Goal: Task Accomplishment & Management: Use online tool/utility

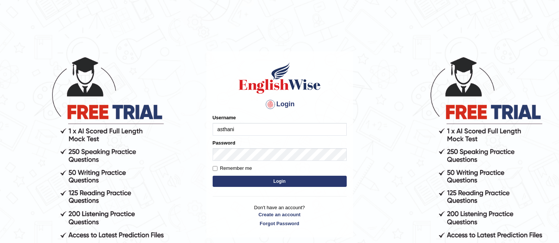
type input "asthani"
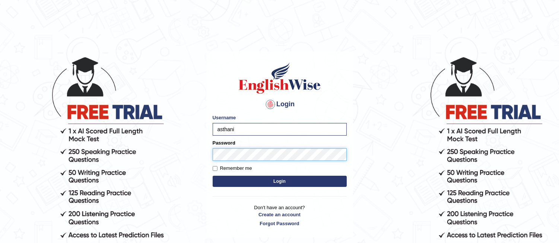
click at [212, 176] on button "Login" at bounding box center [279, 181] width 134 height 11
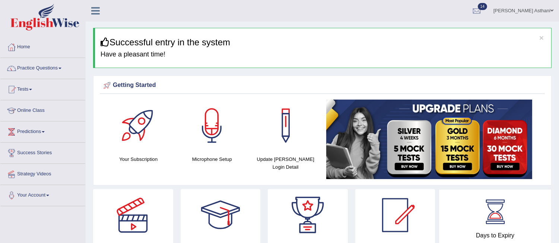
drag, startPoint x: 562, startPoint y: 67, endPoint x: 556, endPoint y: -33, distance: 100.7
click at [556, 0] on html "Toggle navigation Home Practice Questions Speaking Practice Read Aloud Repeat S…" at bounding box center [279, 121] width 559 height 243
click at [35, 66] on link "Practice Questions" at bounding box center [42, 67] width 85 height 19
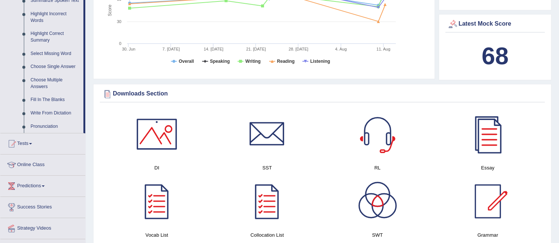
scroll to position [382, 0]
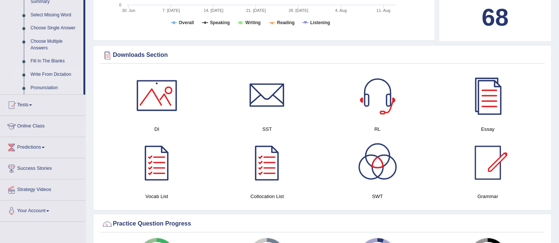
click at [43, 74] on link "Write From Dictation" at bounding box center [55, 74] width 56 height 13
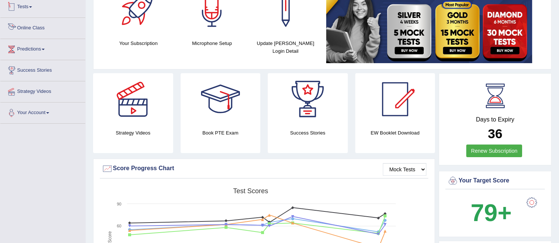
scroll to position [185, 0]
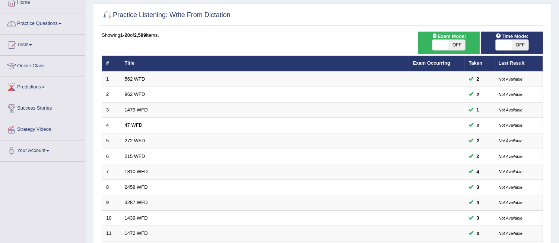
scroll to position [68, 0]
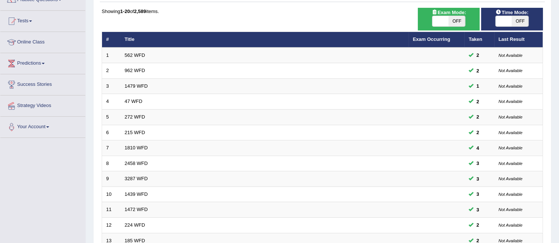
click at [455, 20] on span "OFF" at bounding box center [456, 21] width 16 height 10
checkbox input "true"
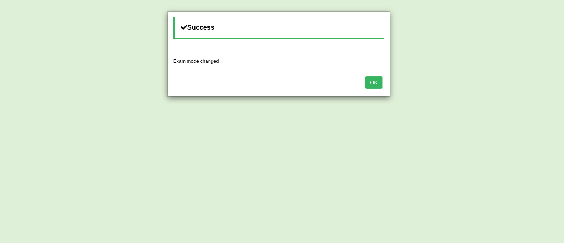
click at [377, 83] on button "OK" at bounding box center [374, 82] width 17 height 13
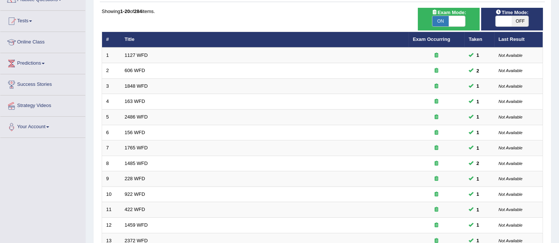
click at [514, 19] on span "OFF" at bounding box center [520, 21] width 16 height 10
checkbox input "true"
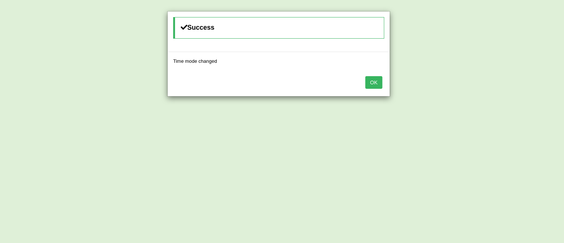
click at [370, 86] on button "OK" at bounding box center [374, 82] width 17 height 13
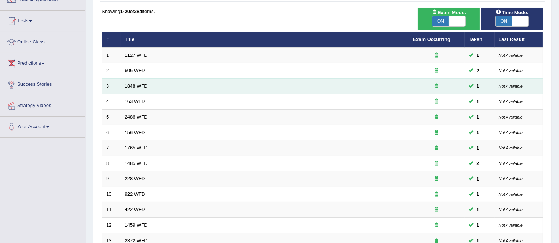
click at [514, 84] on small "Not Available" at bounding box center [510, 86] width 24 height 4
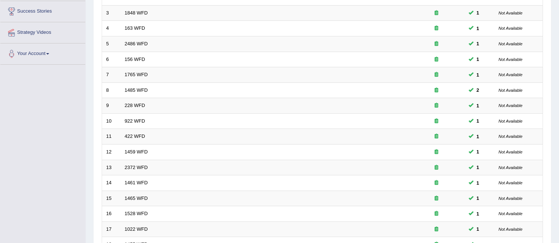
scroll to position [249, 0]
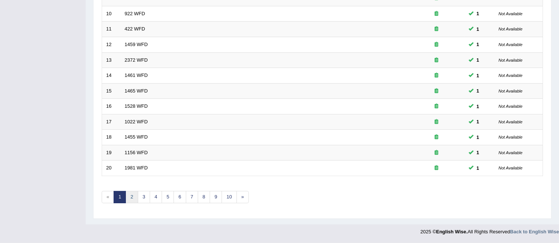
click at [132, 199] on link "2" at bounding box center [131, 197] width 12 height 12
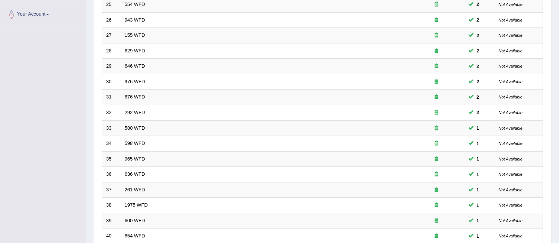
scroll to position [249, 0]
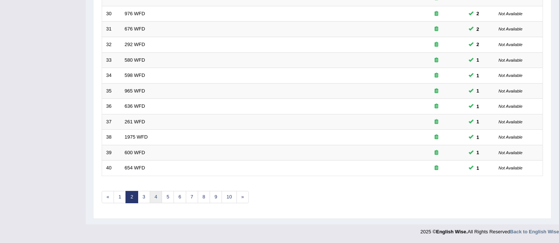
click at [153, 199] on link "4" at bounding box center [156, 197] width 12 height 12
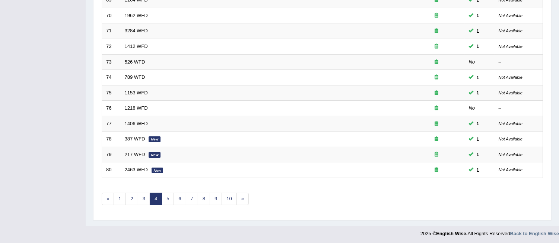
scroll to position [249, 0]
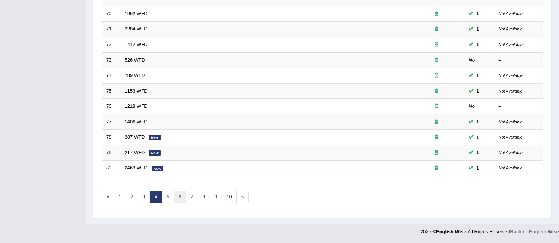
click at [180, 196] on link "6" at bounding box center [179, 197] width 12 height 12
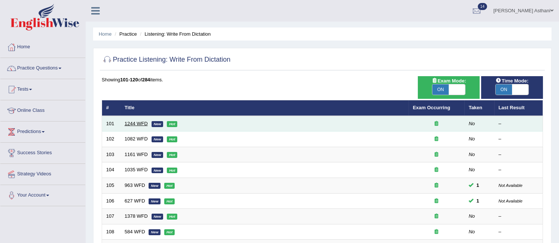
click at [135, 121] on link "1244 WFD" at bounding box center [136, 124] width 23 height 6
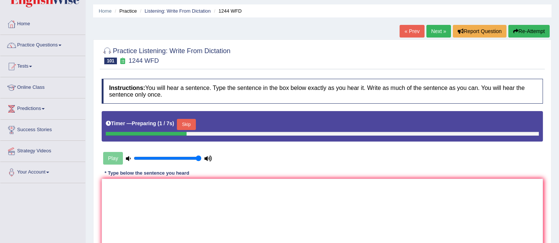
scroll to position [133, 0]
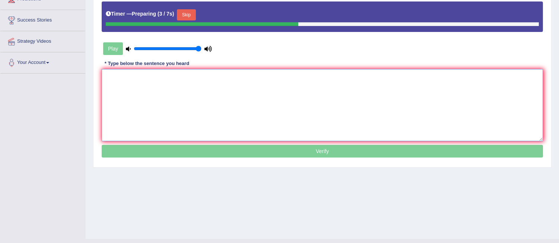
click at [187, 99] on textarea at bounding box center [322, 105] width 441 height 72
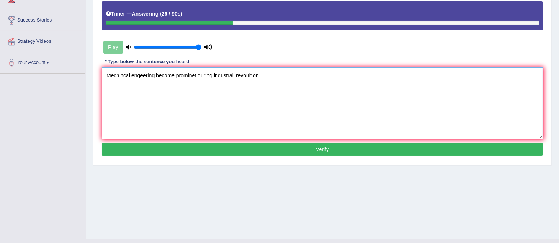
click at [129, 76] on textarea "Mechincal engeering become prominet during industrail revoultion." at bounding box center [322, 103] width 441 height 72
click at [118, 76] on textarea "Mech engeering become prominet during industrail revoultion." at bounding box center [322, 103] width 441 height 72
click at [173, 75] on textarea "engeering become prominet during industrail revoultion." at bounding box center [322, 103] width 441 height 72
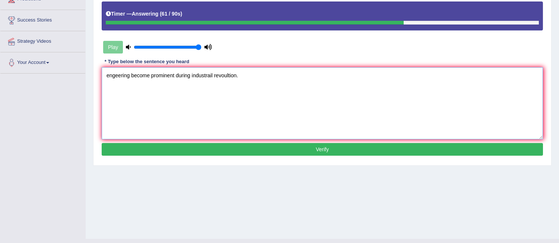
click at [214, 74] on textarea "engeering become prominent during industrail revoultion." at bounding box center [322, 103] width 441 height 72
click at [244, 76] on textarea "engeering become prominent during industraial revoultion." at bounding box center [322, 103] width 441 height 72
click at [105, 76] on textarea "engeering become prominent during industrail revolution." at bounding box center [322, 103] width 441 height 72
type textarea "machinical engeering become prominent during industrail revolution."
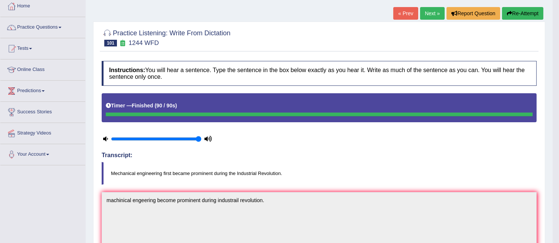
scroll to position [0, 0]
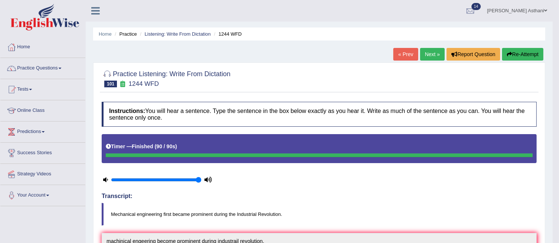
click at [514, 50] on button "Re-Attempt" at bounding box center [522, 54] width 41 height 13
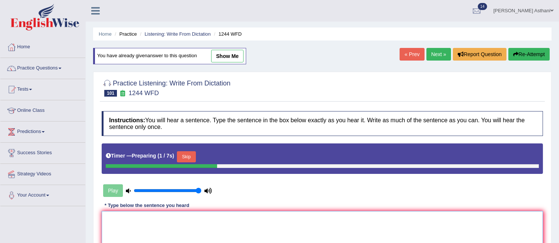
click at [281, 228] on textarea at bounding box center [322, 247] width 441 height 72
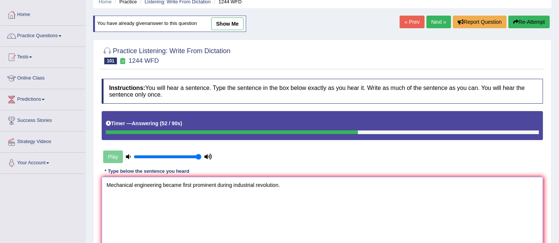
scroll to position [87, 0]
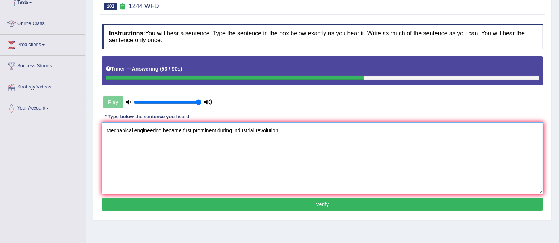
type textarea "Mechanical engineering became first prominent during industrial revolution."
click at [309, 198] on div "Instructions: You will hear a sentence. Type the sentence in the box below exac…" at bounding box center [322, 118] width 445 height 196
click at [317, 205] on button "Verify" at bounding box center [322, 204] width 441 height 13
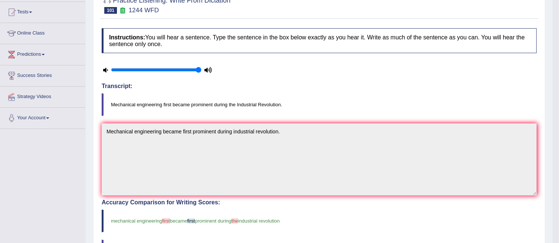
scroll to position [0, 0]
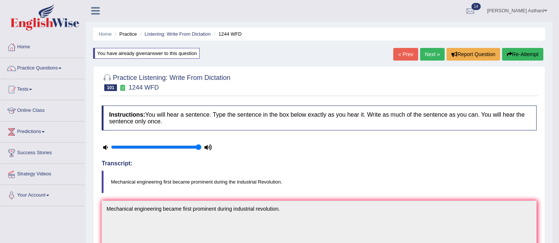
click at [430, 57] on link "Next »" at bounding box center [432, 54] width 25 height 13
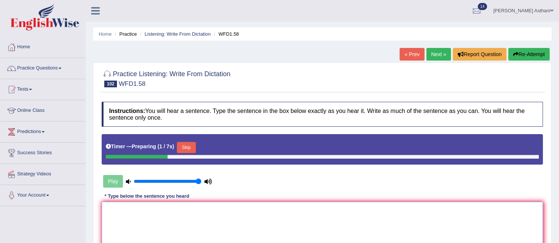
click at [199, 211] on textarea at bounding box center [322, 238] width 441 height 72
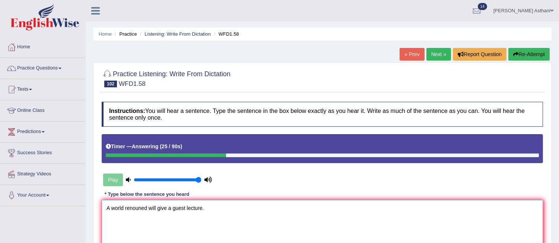
click at [147, 207] on textarea "A world renouned will give a guest lecture." at bounding box center [322, 236] width 441 height 72
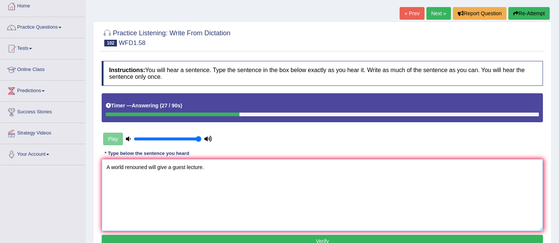
scroll to position [57, 0]
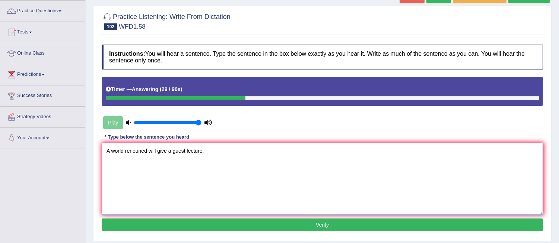
type textarea "A world renouned will give a guest lecture."
click at [329, 225] on button "Verify" at bounding box center [322, 225] width 441 height 13
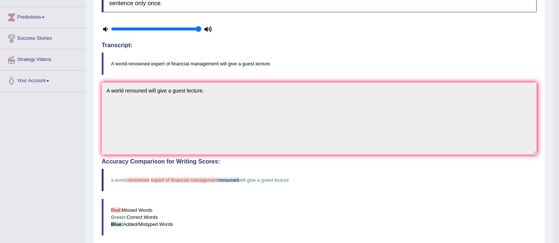
scroll to position [46, 0]
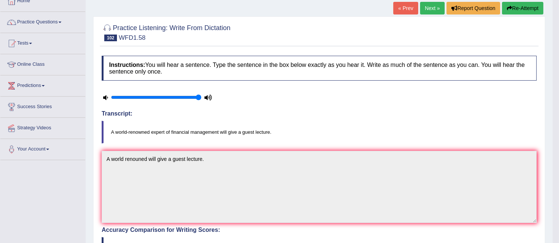
click at [512, 9] on button "Re-Attempt" at bounding box center [522, 8] width 41 height 13
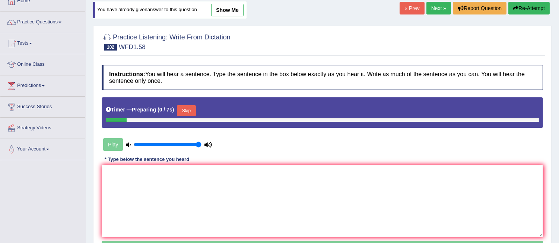
scroll to position [46, 0]
click at [184, 187] on textarea at bounding box center [322, 201] width 441 height 72
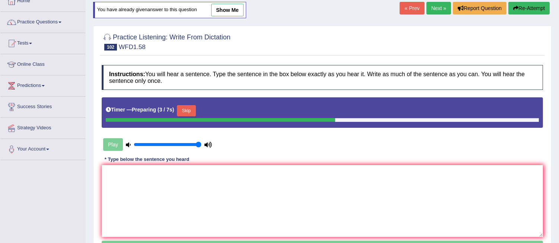
click at [191, 111] on button "Skip" at bounding box center [186, 110] width 19 height 11
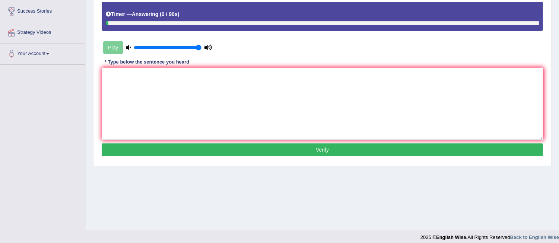
scroll to position [147, 0]
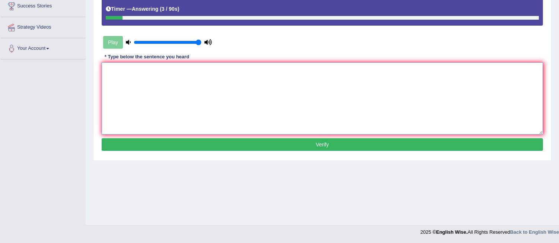
click at [123, 71] on textarea at bounding box center [322, 99] width 441 height 72
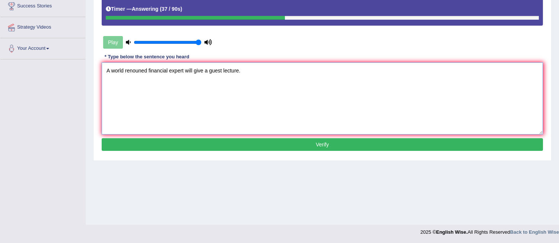
click at [146, 70] on textarea "A world renouned financial expert will give a guest lecture." at bounding box center [322, 99] width 441 height 72
type textarea "A world reowned financial expert will give a guest lecture."
click at [164, 144] on button "Verify" at bounding box center [322, 144] width 441 height 13
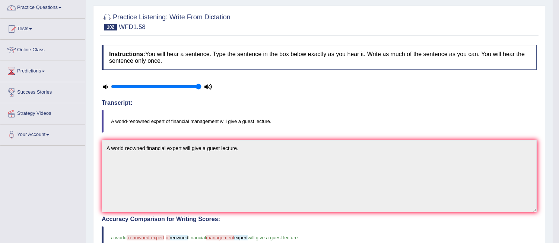
scroll to position [0, 0]
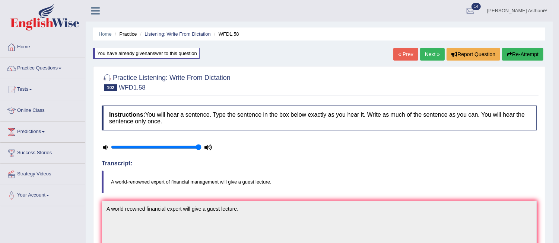
click at [432, 56] on link "Next »" at bounding box center [432, 54] width 25 height 13
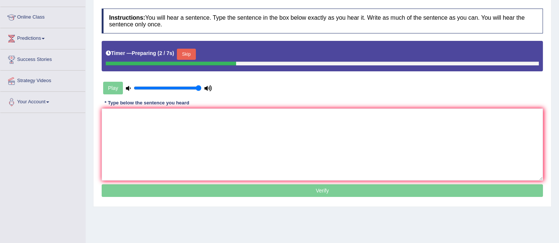
scroll to position [92, 0]
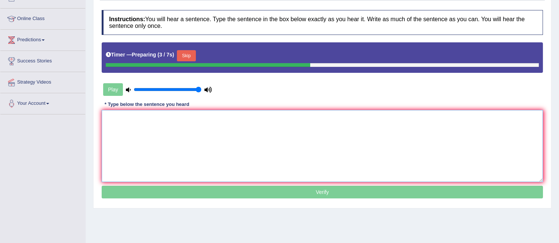
click at [318, 132] on textarea at bounding box center [322, 146] width 441 height 72
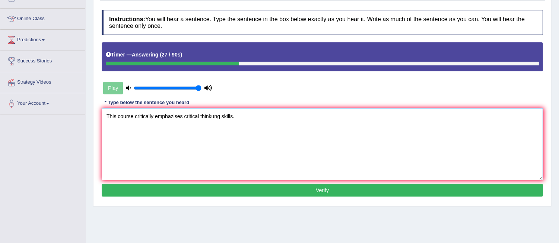
click at [153, 116] on textarea "This course critically emphazises critical thinkung skills." at bounding box center [322, 144] width 441 height 72
type textarea "This course critically emphazises critical thinkung skills."
click at [240, 191] on button "Verify" at bounding box center [322, 190] width 441 height 13
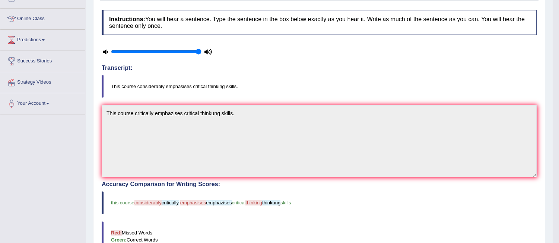
drag, startPoint x: 557, startPoint y: 115, endPoint x: 556, endPoint y: 140, distance: 25.3
click at [556, 140] on body "Toggle navigation Home Practice Questions Speaking Practice Read Aloud Repeat S…" at bounding box center [279, 29] width 559 height 243
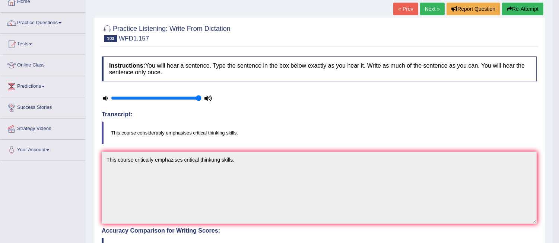
scroll to position [0, 0]
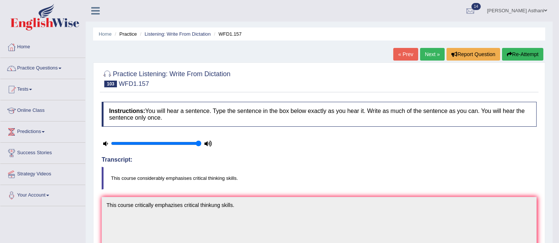
click at [530, 58] on button "Re-Attempt" at bounding box center [522, 54] width 41 height 13
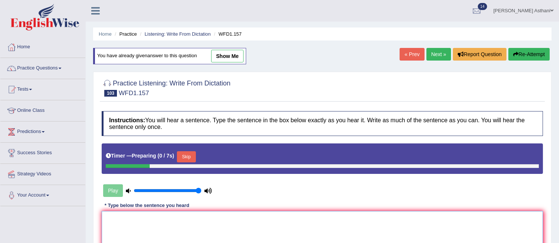
click at [225, 222] on textarea at bounding box center [322, 247] width 441 height 72
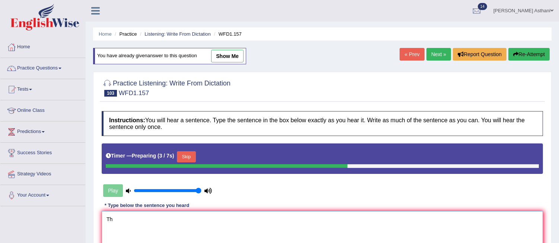
type textarea "T"
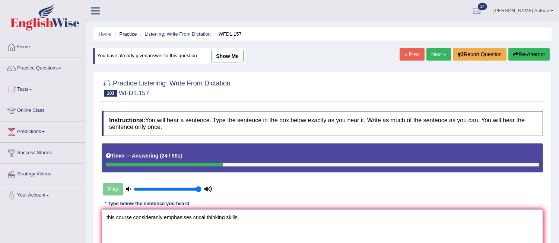
click at [108, 218] on textarea "this course consideranly emphasises crical thinking skills." at bounding box center [322, 245] width 441 height 72
click at [164, 217] on textarea "This course consideranly emphasises crical thinking skills." at bounding box center [322, 245] width 441 height 72
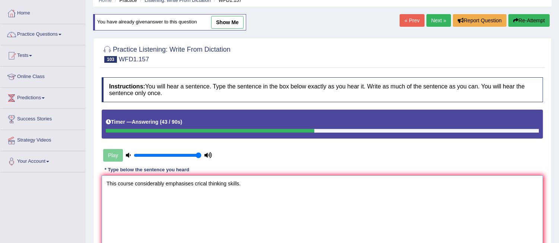
scroll to position [60, 0]
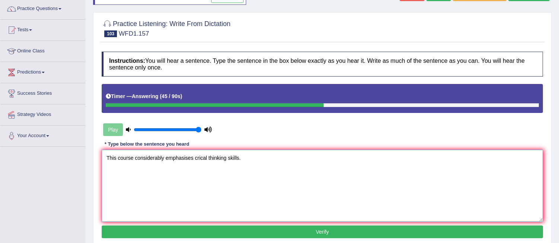
click at [194, 158] on textarea "This course considerably emphasises crical thinking skills." at bounding box center [322, 186] width 441 height 72
type textarea "This course considerably emphasises on critically thinking skills."
click at [305, 232] on button "Verify" at bounding box center [322, 232] width 441 height 13
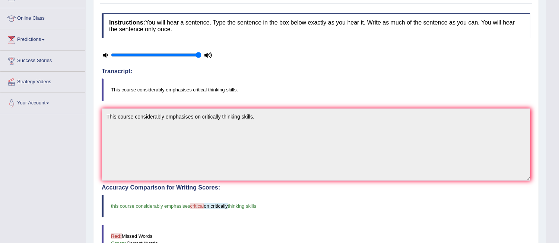
scroll to position [105, 0]
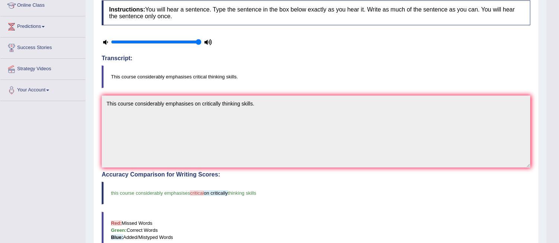
drag, startPoint x: 231, startPoint y: 175, endPoint x: 241, endPoint y: 193, distance: 20.5
click at [241, 193] on div "Accuracy Comparison for Writing Scores: this course considerably emphasises cri…" at bounding box center [316, 223] width 428 height 102
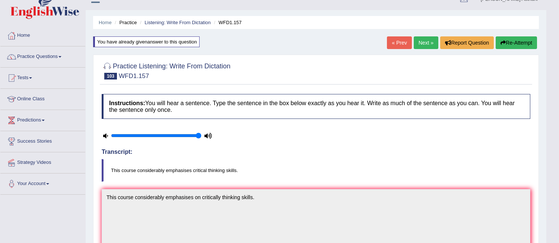
scroll to position [0, 0]
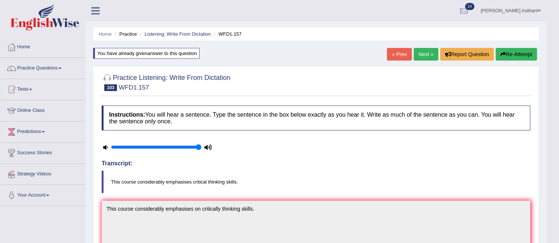
click at [422, 50] on link "Next »" at bounding box center [425, 54] width 25 height 13
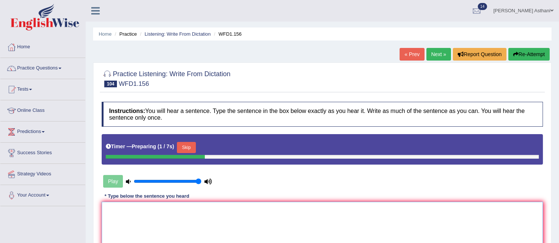
click at [192, 220] on textarea at bounding box center [322, 238] width 441 height 72
click at [188, 146] on button "Skip" at bounding box center [186, 147] width 19 height 11
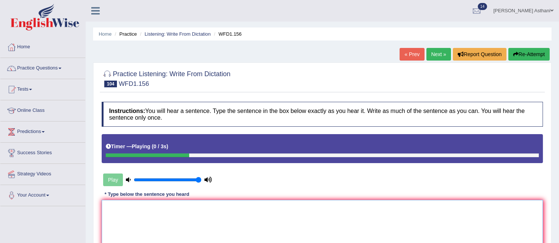
click at [124, 218] on textarea at bounding box center [322, 236] width 441 height 72
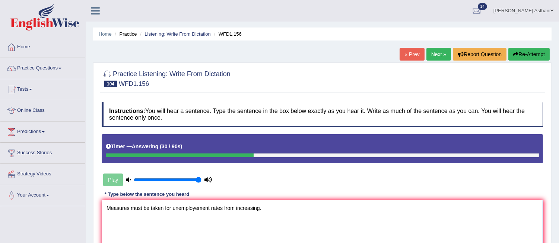
click at [163, 208] on textarea "Measures must be taken for unemployement rates from increasing." at bounding box center [322, 236] width 441 height 72
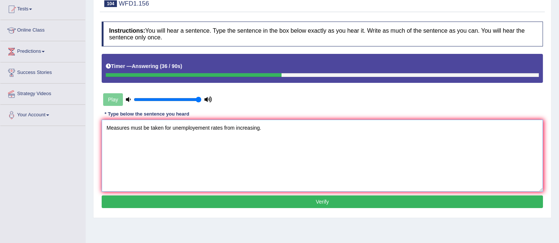
scroll to position [82, 0]
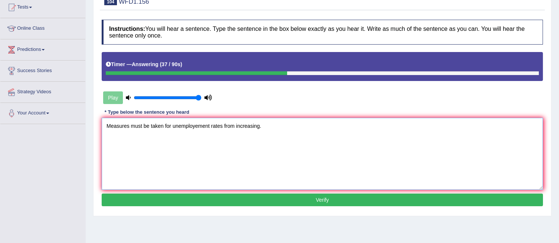
type textarea "Measures must be taken for unemployement rates from increasing."
click at [296, 199] on button "Verify" at bounding box center [322, 200] width 441 height 13
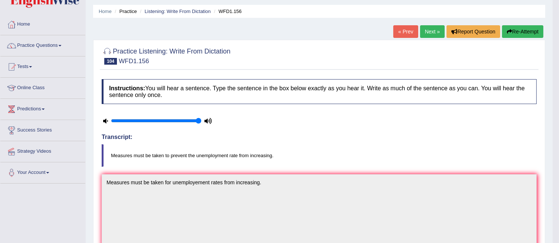
scroll to position [23, 0]
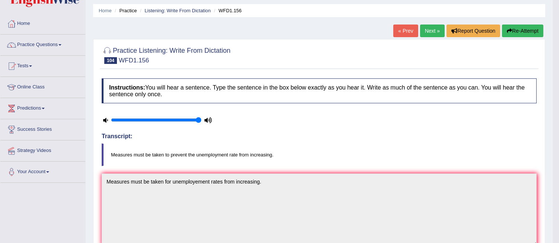
click at [429, 36] on link "Next »" at bounding box center [432, 31] width 25 height 13
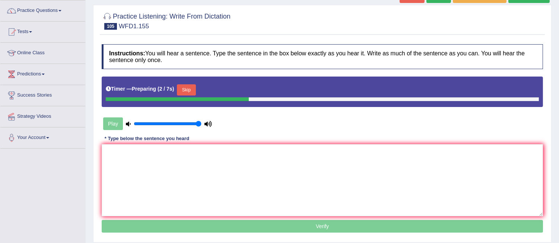
scroll to position [105, 0]
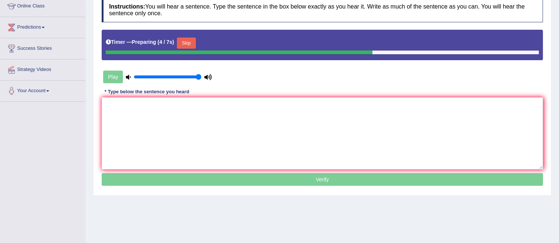
click at [185, 45] on button "Skip" at bounding box center [186, 43] width 19 height 11
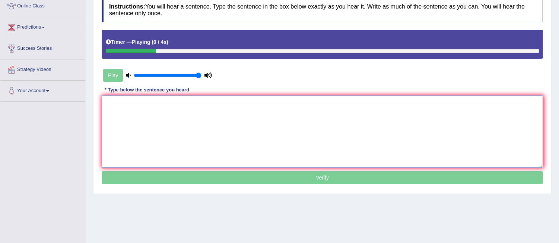
click at [151, 118] on textarea at bounding box center [322, 132] width 441 height 72
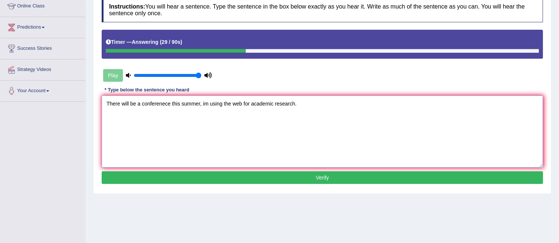
click at [172, 102] on textarea "There will be a conferenece this summer, im using the web for academic research." at bounding box center [322, 132] width 441 height 72
click at [217, 102] on textarea "There will be a conferenece here this summer, im using the web for academic res…" at bounding box center [322, 132] width 441 height 72
click at [257, 121] on textarea "There will be a conferenece here this summer, i'm using the web for academic re…" at bounding box center [322, 132] width 441 height 72
click at [233, 122] on textarea "There will be a conferenece here this summer, i'm using the web for academic re…" at bounding box center [322, 132] width 441 height 72
type textarea "There will be a conferenece here this summer, i'm using the web for academic re…"
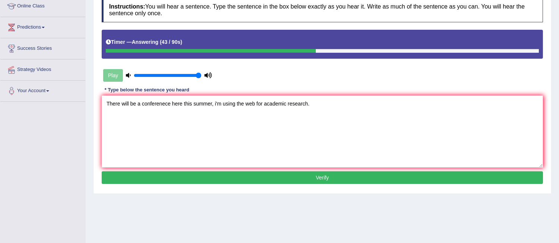
click at [303, 177] on button "Verify" at bounding box center [322, 178] width 441 height 13
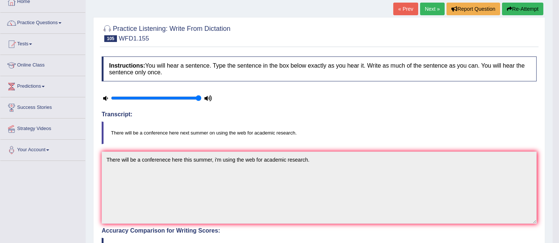
scroll to position [0, 0]
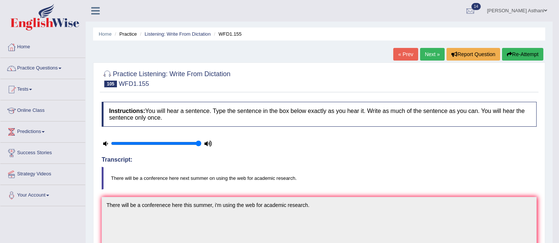
click at [506, 57] on icon "button" at bounding box center [508, 54] width 5 height 5
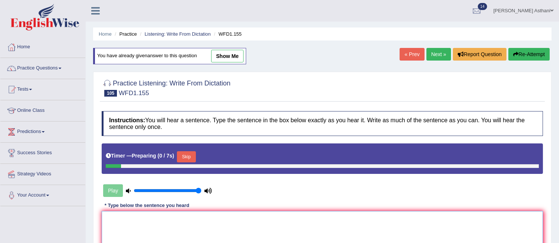
click at [150, 217] on textarea at bounding box center [322, 247] width 441 height 72
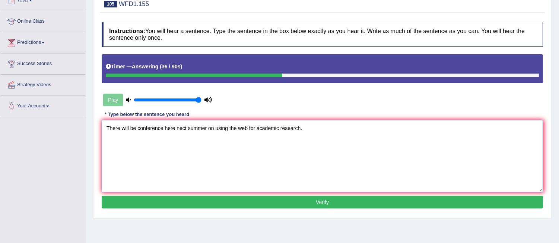
scroll to position [120, 0]
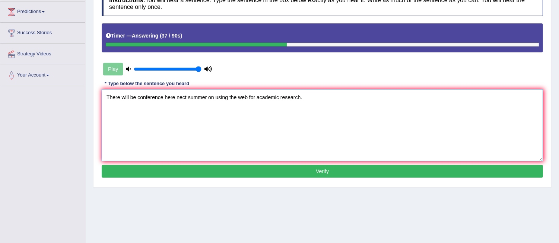
type textarea "There will be conference here nect summer on using the web for academic researc…"
click at [303, 173] on button "Verify" at bounding box center [322, 171] width 441 height 13
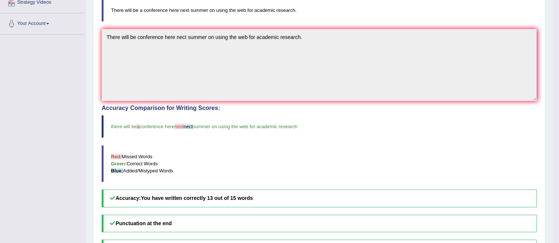
scroll to position [0, 0]
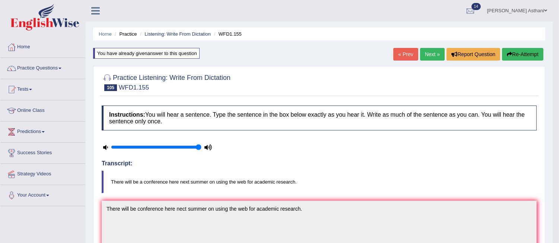
click at [427, 52] on link "Next »" at bounding box center [432, 54] width 25 height 13
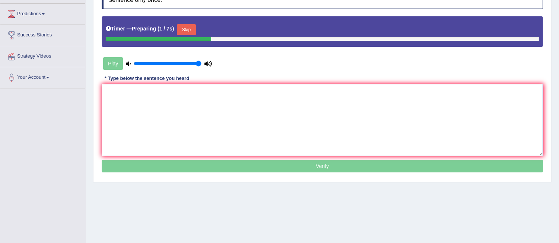
click at [357, 91] on textarea at bounding box center [322, 120] width 441 height 72
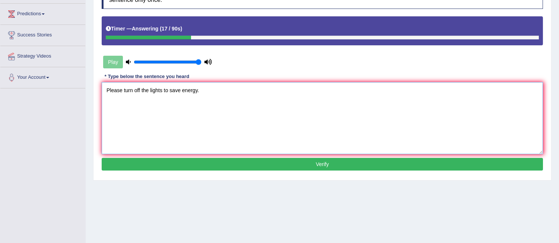
click at [135, 89] on textarea "Please turn off the lights to save energy." at bounding box center [322, 118] width 441 height 72
type textarea "Please turnoff the lights to save energy."
click at [279, 164] on button "Verify" at bounding box center [322, 164] width 441 height 13
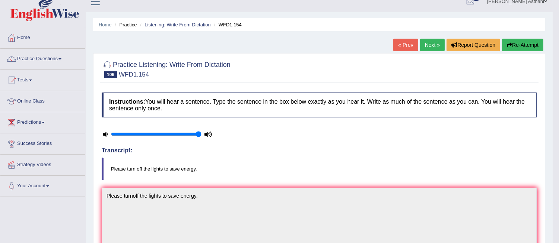
scroll to position [6, 0]
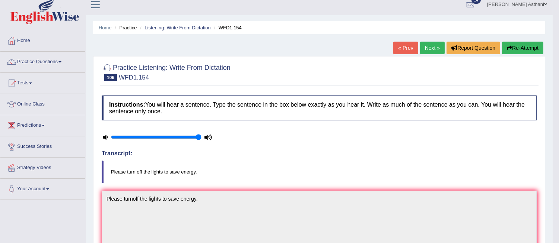
click at [432, 48] on link "Next »" at bounding box center [432, 48] width 25 height 13
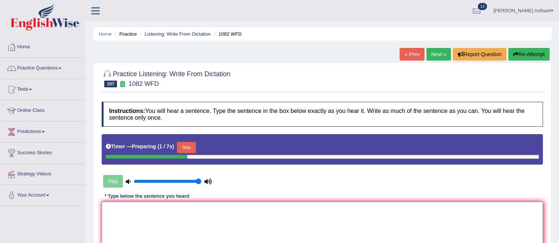
click at [143, 217] on textarea at bounding box center [322, 238] width 441 height 72
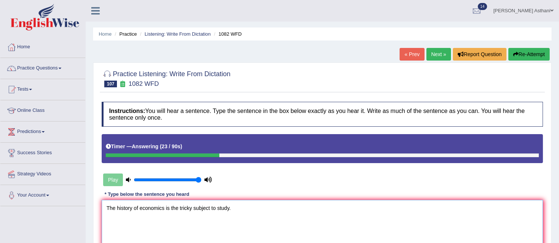
click at [177, 208] on textarea "The history of economics is the tricky subject to study." at bounding box center [322, 236] width 441 height 72
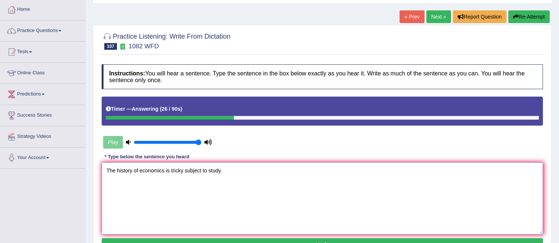
scroll to position [61, 0]
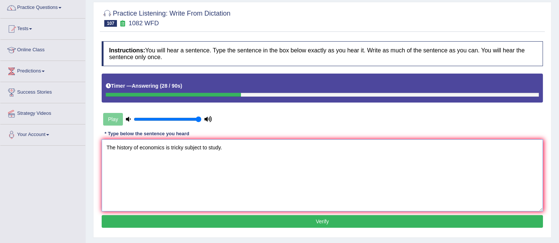
type textarea "The history of economics is tricky subject to study."
click at [291, 217] on button "Verify" at bounding box center [322, 221] width 441 height 13
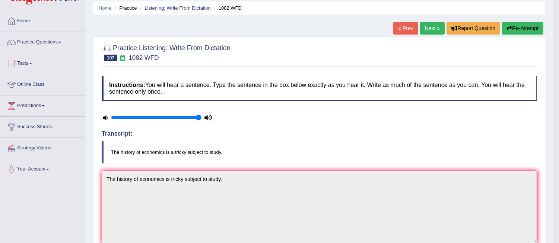
scroll to position [0, 0]
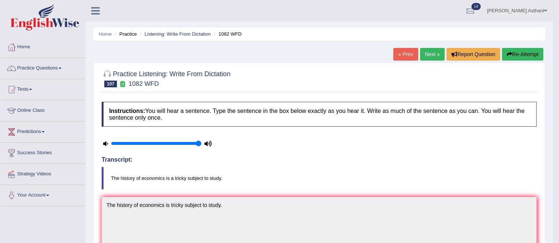
click at [434, 53] on link "Next »" at bounding box center [432, 54] width 25 height 13
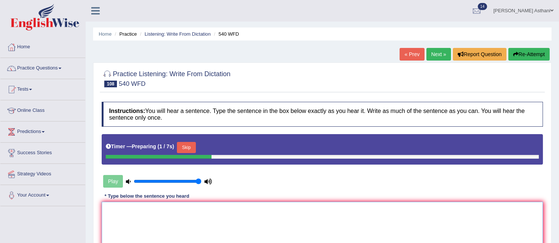
click at [248, 217] on textarea at bounding box center [322, 238] width 441 height 72
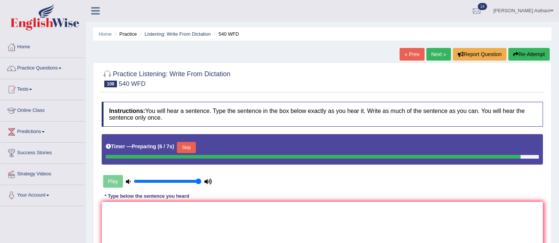
click at [188, 147] on button "Skip" at bounding box center [186, 147] width 19 height 11
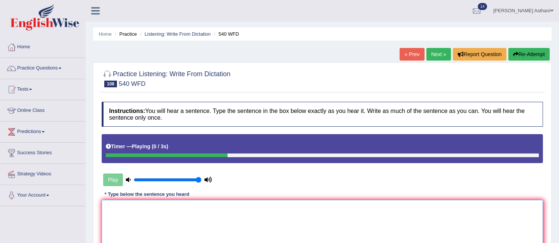
click at [152, 215] on textarea at bounding box center [322, 236] width 441 height 72
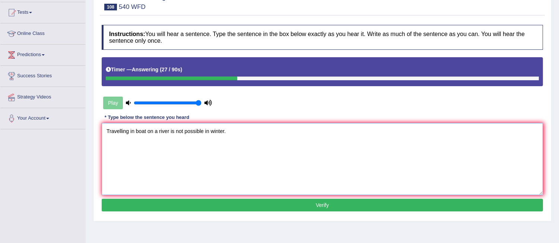
scroll to position [79, 0]
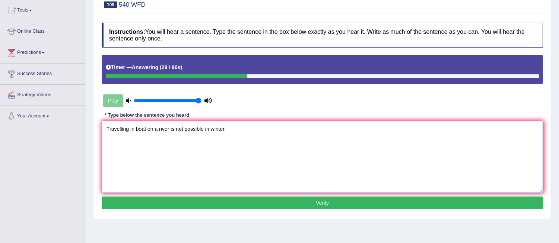
click at [134, 129] on textarea "Travelling in boat on a river is not possible in winter." at bounding box center [322, 157] width 441 height 72
click at [161, 129] on textarea "Travelling in a boat on a river is not possible in winter." at bounding box center [322, 157] width 441 height 72
type textarea "Travelling in a boat on river is not possible in winter."
click at [303, 204] on button "Verify" at bounding box center [322, 203] width 441 height 13
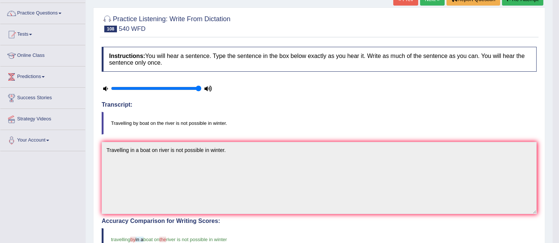
scroll to position [0, 0]
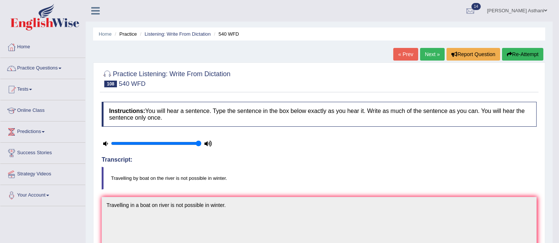
click at [429, 52] on link "Next »" at bounding box center [432, 54] width 25 height 13
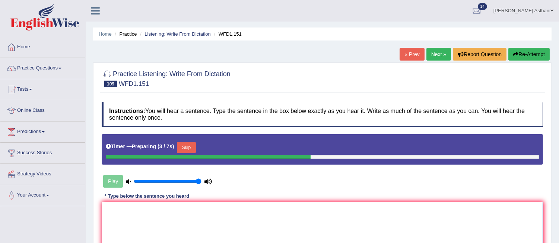
click at [300, 218] on textarea at bounding box center [322, 238] width 441 height 72
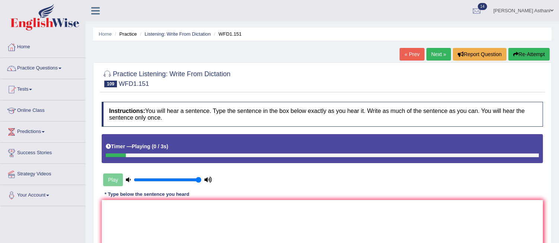
click at [185, 148] on div "Timer — Playing ( 0 / 3s )" at bounding box center [322, 146] width 433 height 13
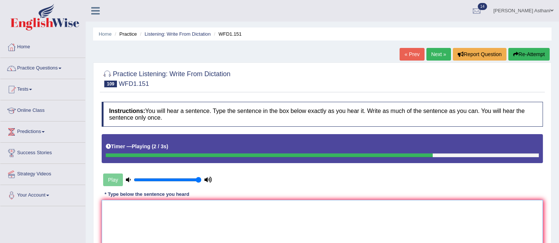
click at [157, 210] on textarea at bounding box center [322, 236] width 441 height 72
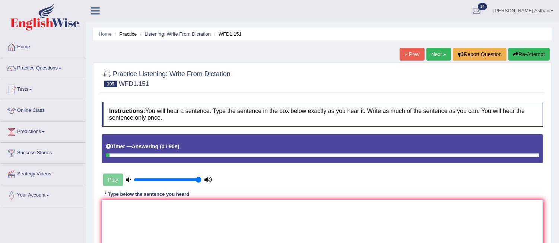
type textarea "R"
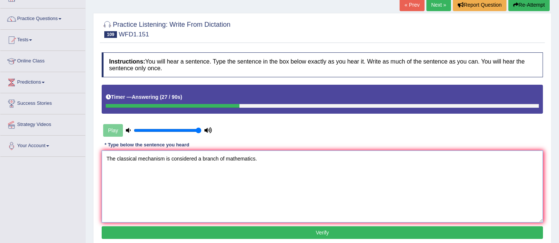
scroll to position [65, 0]
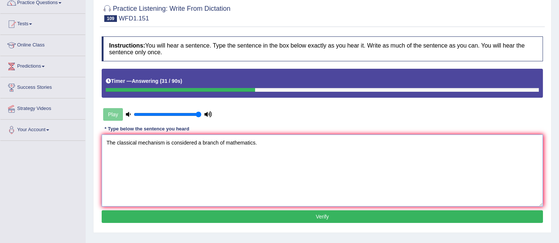
type textarea "The classical mechanism is considered a branch of mathematics."
click at [314, 220] on button "Verify" at bounding box center [322, 217] width 441 height 13
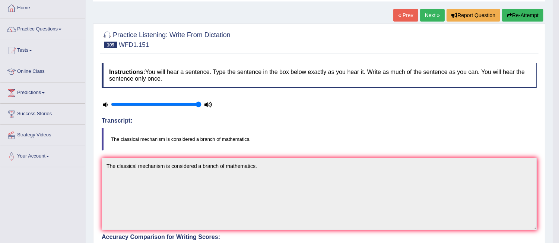
scroll to position [11, 0]
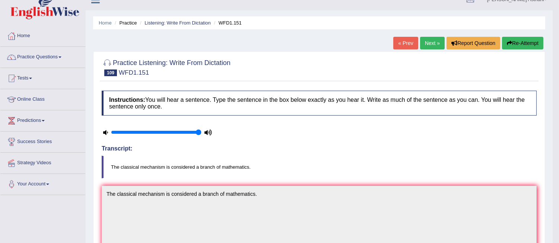
click at [427, 43] on link "Next »" at bounding box center [432, 43] width 25 height 13
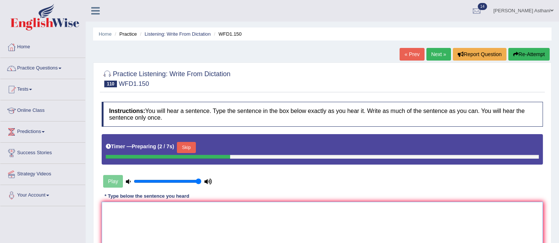
click at [210, 223] on textarea at bounding box center [322, 238] width 441 height 72
click at [183, 149] on button "Skip" at bounding box center [186, 147] width 19 height 11
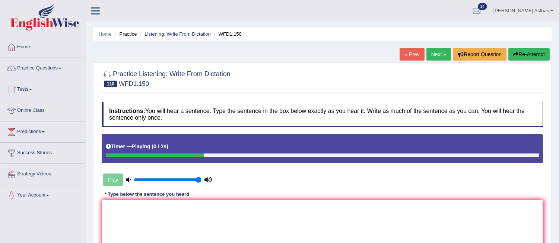
click at [150, 221] on textarea at bounding box center [322, 236] width 441 height 72
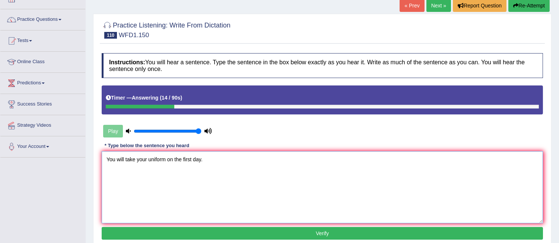
scroll to position [77, 0]
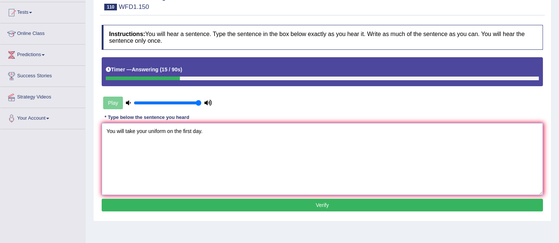
type textarea "You will take your uniform on the first day."
click at [328, 210] on button "Verify" at bounding box center [322, 205] width 441 height 13
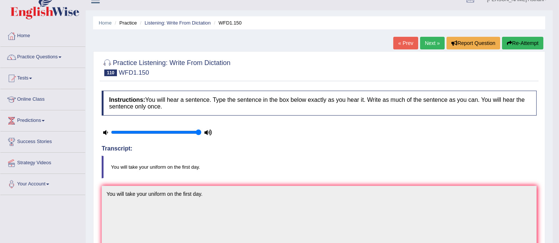
scroll to position [0, 0]
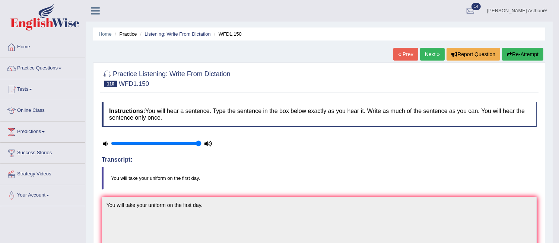
click at [426, 55] on link "Next »" at bounding box center [432, 54] width 25 height 13
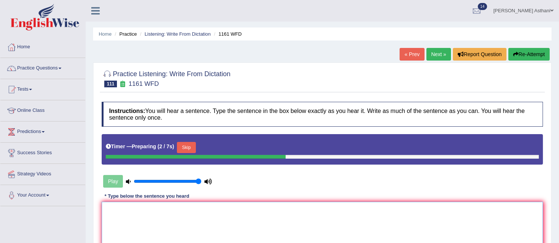
click at [355, 224] on textarea at bounding box center [322, 238] width 441 height 72
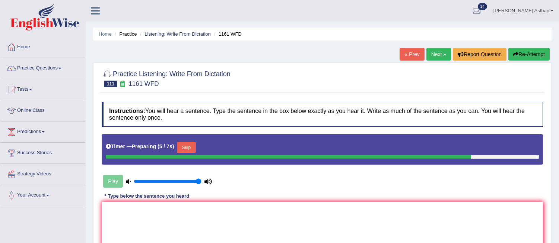
click at [190, 151] on button "Skip" at bounding box center [186, 147] width 19 height 11
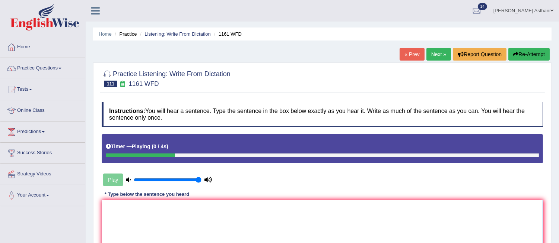
click at [158, 218] on textarea at bounding box center [322, 236] width 441 height 72
type textarea "b"
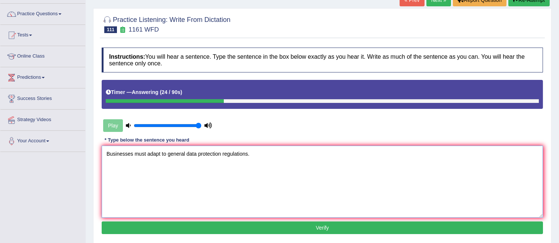
scroll to position [110, 0]
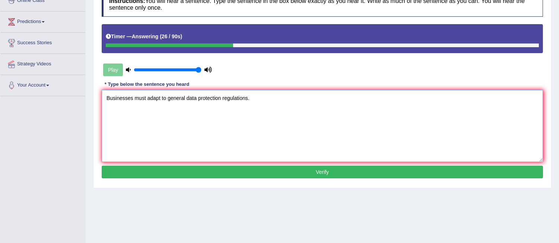
type textarea "Businesses must adapt to general data protection regulations."
click at [230, 169] on button "Verify" at bounding box center [322, 172] width 441 height 13
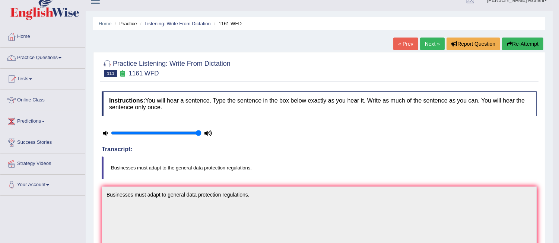
scroll to position [0, 0]
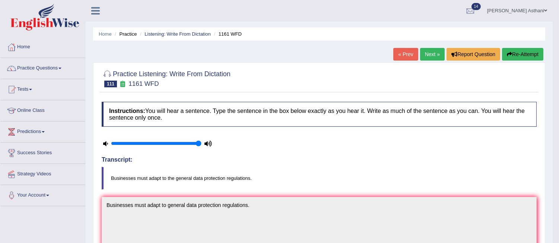
click at [425, 50] on link "Next »" at bounding box center [432, 54] width 25 height 13
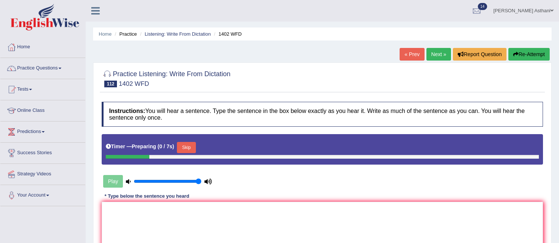
click at [191, 210] on textarea at bounding box center [322, 238] width 441 height 72
click at [189, 147] on button "Skip" at bounding box center [186, 147] width 19 height 11
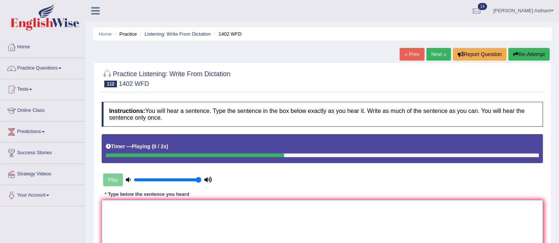
click at [145, 221] on textarea at bounding box center [322, 236] width 441 height 72
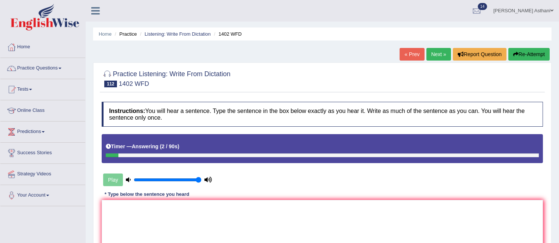
click at [432, 61] on div "« Prev Next » Report Question Re-Attempt" at bounding box center [475, 55] width 152 height 15
click at [436, 54] on link "Next »" at bounding box center [438, 54] width 25 height 13
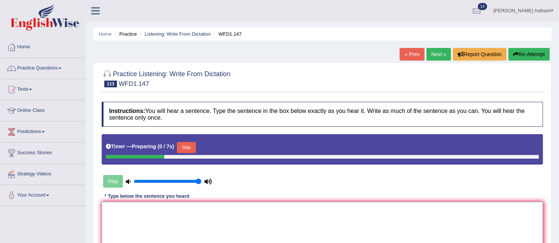
click at [165, 221] on textarea at bounding box center [322, 238] width 441 height 72
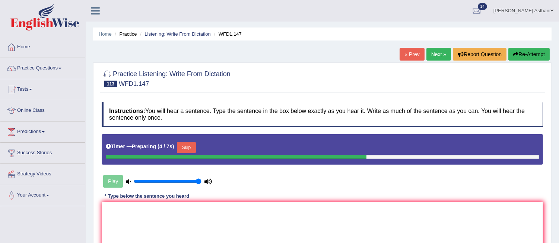
click at [189, 143] on button "Skip" at bounding box center [186, 147] width 19 height 11
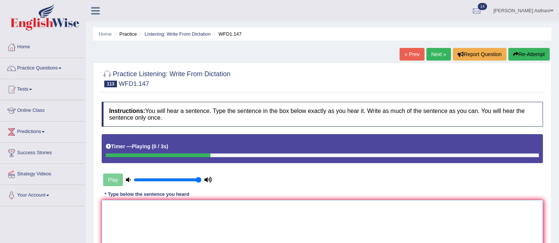
click at [147, 224] on textarea at bounding box center [322, 236] width 441 height 72
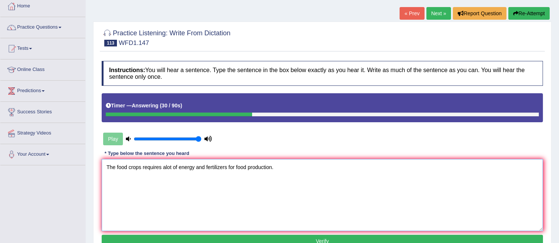
scroll to position [63, 0]
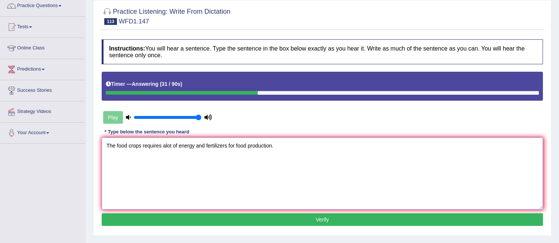
type textarea "The food crops requires alot of energy and fertilizers for food production."
click at [358, 224] on button "Verify" at bounding box center [322, 220] width 441 height 13
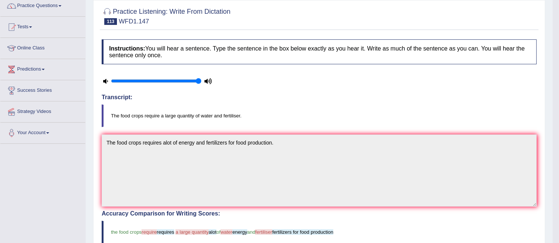
drag, startPoint x: 555, startPoint y: 48, endPoint x: 562, endPoint y: 18, distance: 30.6
click at [558, 36] on html "Toggle navigation Home Practice Questions Speaking Practice Read Aloud Repeat S…" at bounding box center [279, 58] width 559 height 243
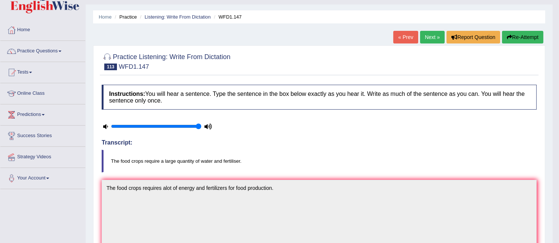
scroll to position [0, 0]
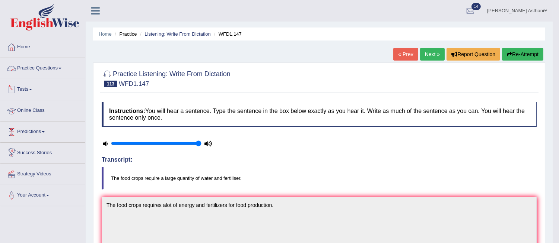
click at [27, 69] on link "Practice Questions" at bounding box center [42, 67] width 85 height 19
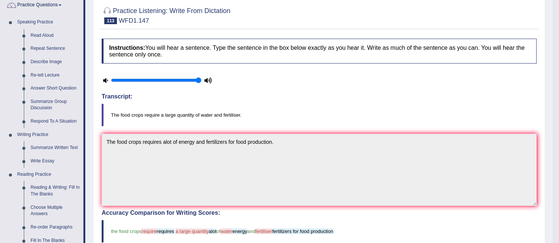
scroll to position [68, 0]
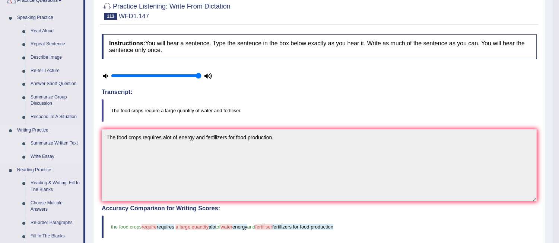
click at [45, 157] on link "Write Essay" at bounding box center [55, 156] width 56 height 13
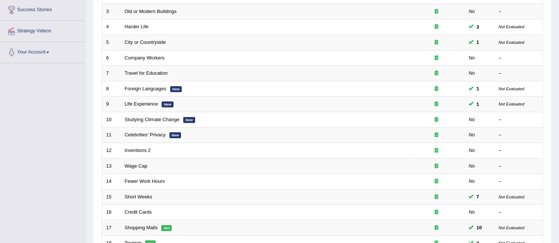
scroll to position [249, 0]
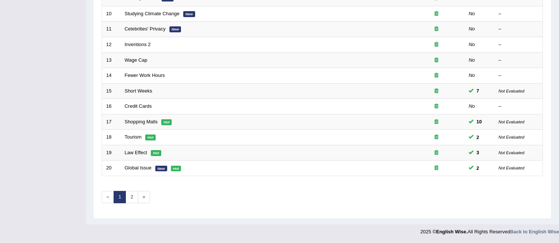
drag, startPoint x: 563, startPoint y: 50, endPoint x: 556, endPoint y: 191, distance: 140.8
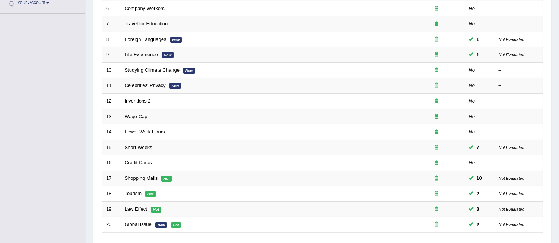
scroll to position [192, 0]
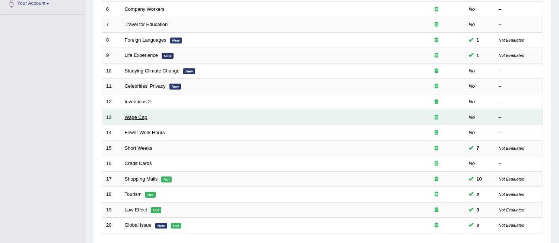
click at [141, 118] on link "Wage Cap" at bounding box center [136, 118] width 23 height 6
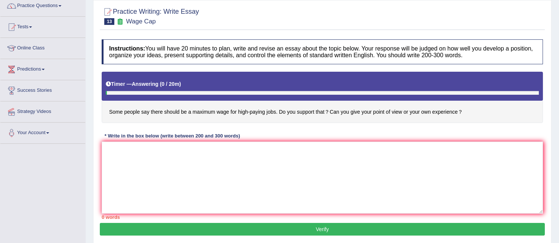
scroll to position [61, 0]
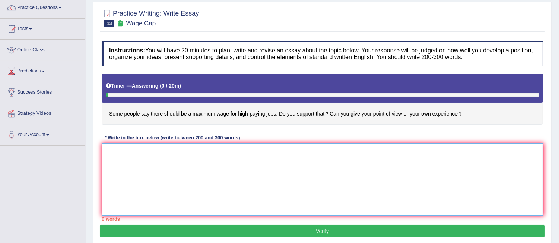
click at [285, 168] on textarea at bounding box center [322, 180] width 441 height 72
click at [252, 174] on textarea at bounding box center [322, 180] width 441 height 72
type textarea "+"
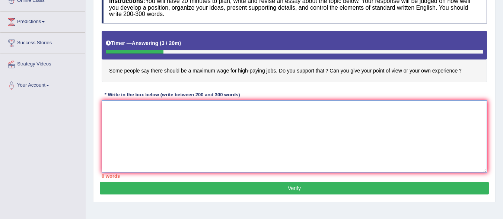
scroll to position [116, 0]
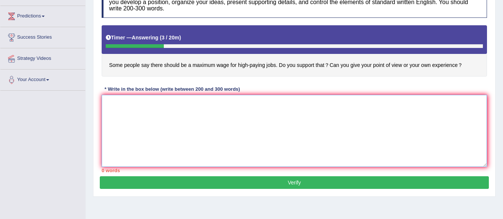
click at [185, 112] on textarea at bounding box center [294, 131] width 385 height 72
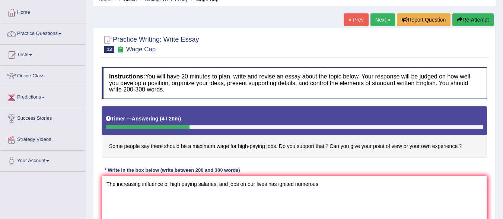
scroll to position [33, 0]
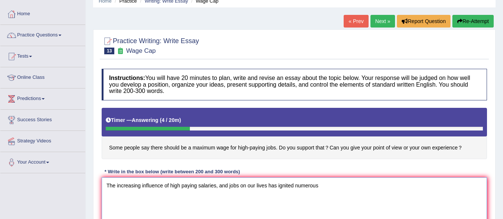
type textarea "The increasing influence of high paying salaries, and jobs on our lives has ign…"
click at [377, 25] on link "Next »" at bounding box center [382, 21] width 25 height 13
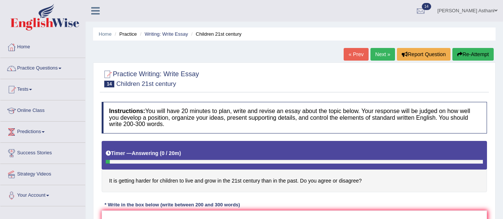
click at [380, 53] on link "Next »" at bounding box center [382, 54] width 25 height 13
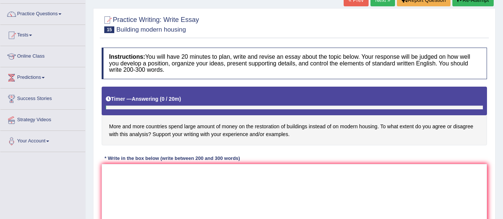
scroll to position [80, 0]
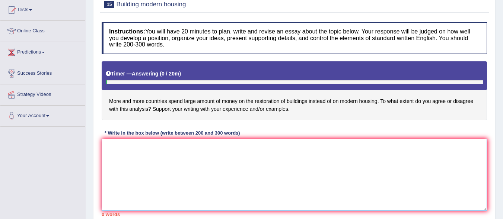
click at [181, 164] on textarea at bounding box center [294, 175] width 385 height 72
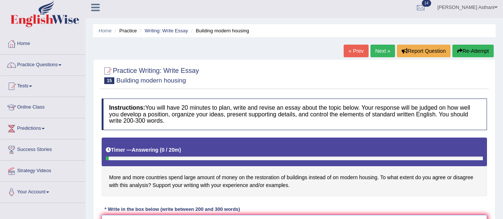
scroll to position [1, 0]
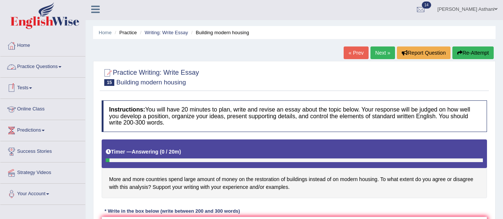
click at [19, 90] on link "Tests" at bounding box center [42, 87] width 85 height 19
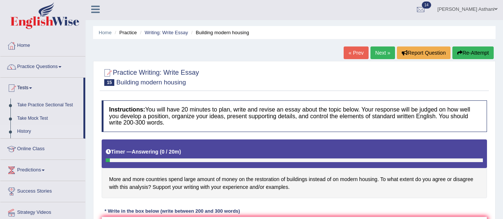
click at [22, 130] on link "History" at bounding box center [49, 131] width 70 height 13
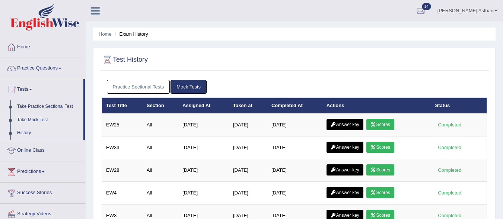
click at [35, 121] on link "Take Mock Test" at bounding box center [49, 119] width 70 height 13
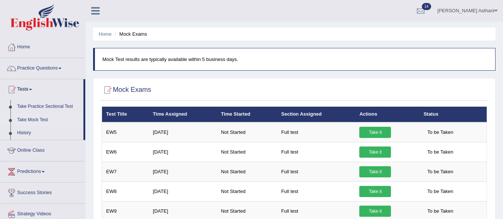
click at [26, 133] on link "History" at bounding box center [49, 133] width 70 height 13
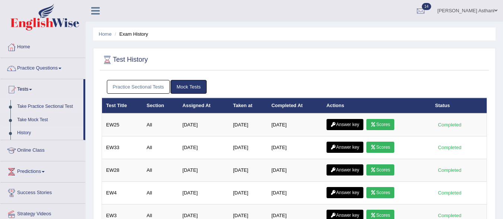
click at [46, 108] on link "Take Practice Sectional Test" at bounding box center [49, 106] width 70 height 13
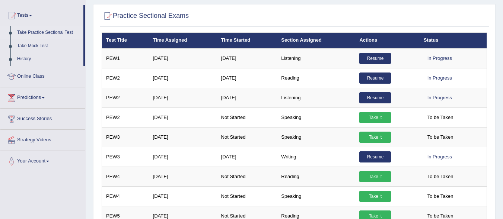
scroll to position [148, 0]
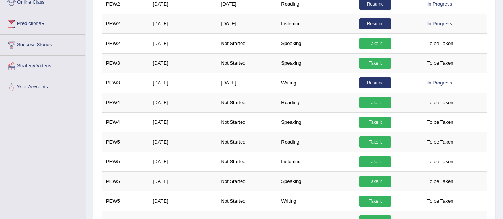
drag, startPoint x: 501, startPoint y: 98, endPoint x: 499, endPoint y: 131, distance: 33.2
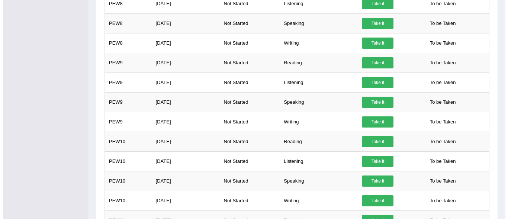
scroll to position [540, 0]
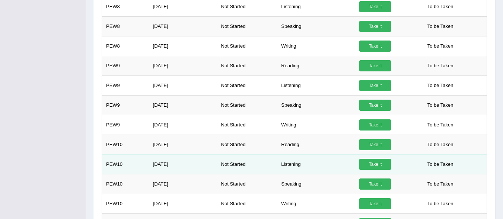
click at [381, 166] on link "Take it" at bounding box center [375, 164] width 32 height 11
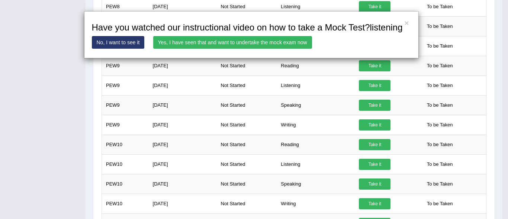
click at [111, 46] on link "No, I want to see it" at bounding box center [118, 42] width 53 height 13
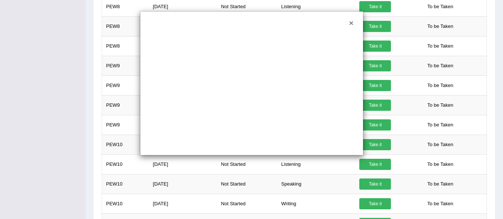
click at [350, 23] on button "×" at bounding box center [351, 23] width 4 height 8
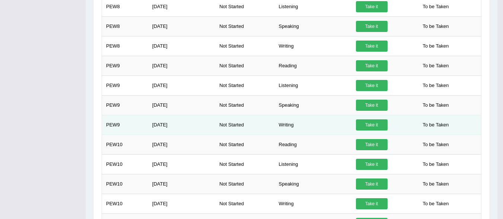
click at [369, 125] on link "Take it" at bounding box center [372, 124] width 32 height 11
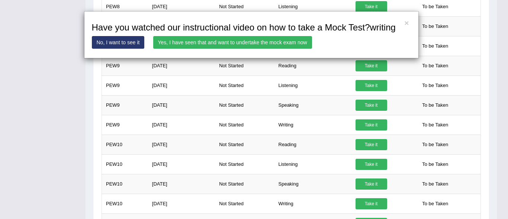
click at [172, 44] on link "Yes, I have seen that and want to undertake the mock exam now" at bounding box center [232, 42] width 159 height 13
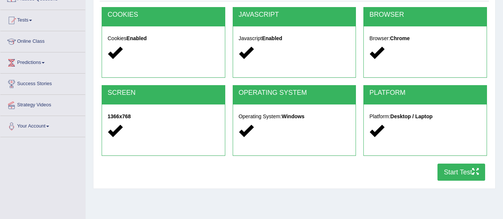
scroll to position [79, 0]
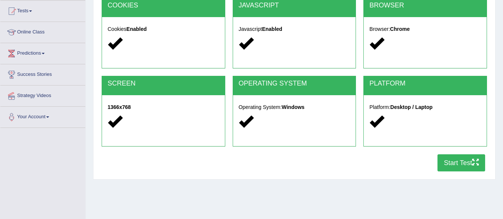
click at [454, 164] on button "Start Test" at bounding box center [461, 162] width 48 height 17
